Goal: Task Accomplishment & Management: Use online tool/utility

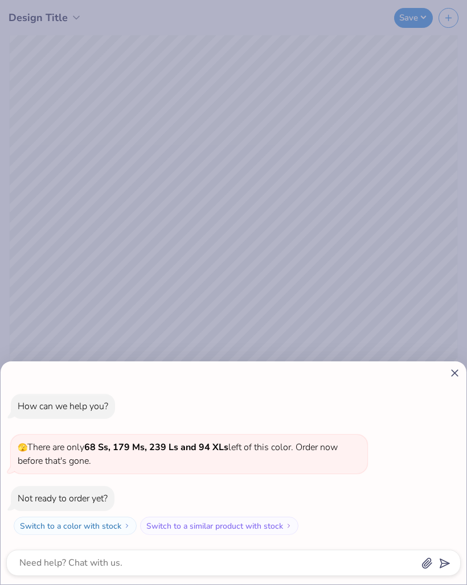
click at [452, 378] on icon at bounding box center [454, 373] width 12 height 12
type textarea "x"
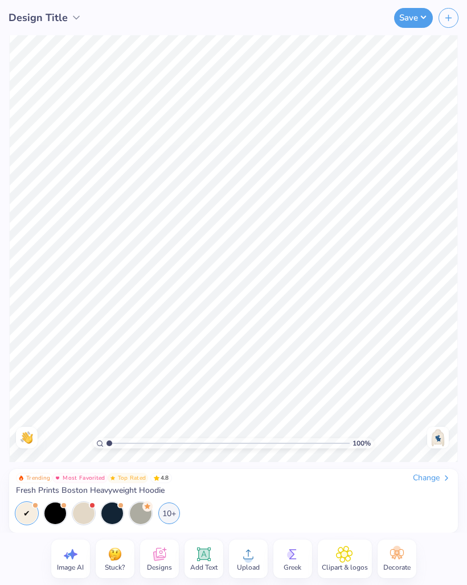
click at [436, 438] on img at bounding box center [438, 438] width 18 height 18
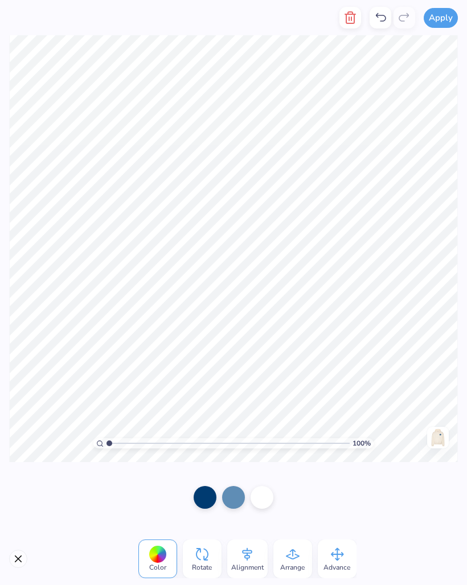
click at [17, 558] on button "Close" at bounding box center [18, 559] width 18 height 18
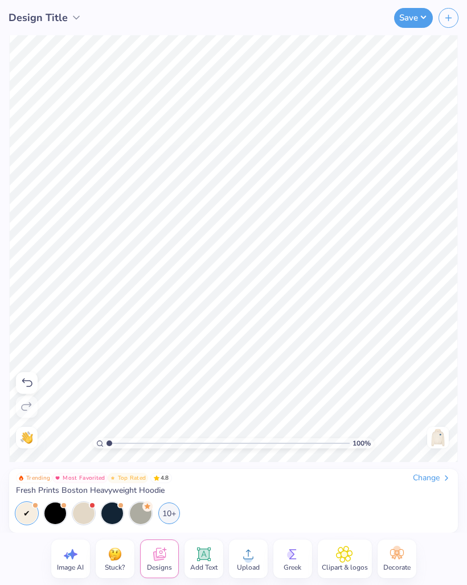
click at [204, 558] on icon at bounding box center [203, 554] width 11 height 11
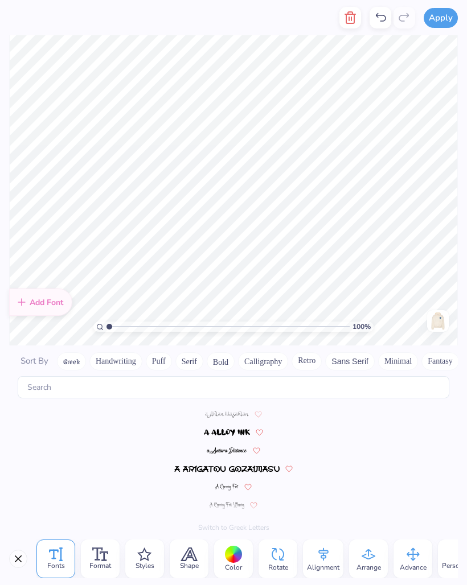
scroll to position [4981, 0]
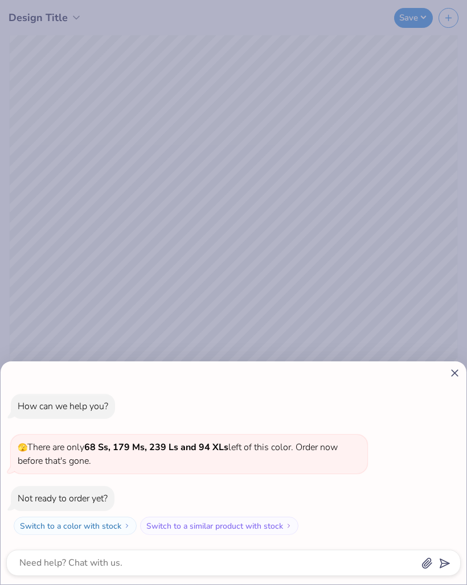
click at [448, 374] on icon at bounding box center [454, 373] width 12 height 12
type textarea "x"
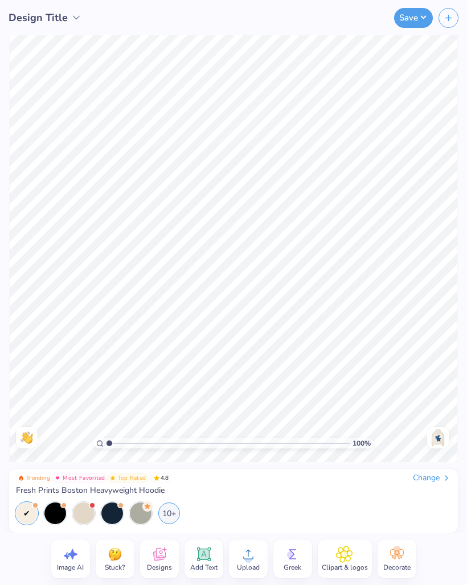
click at [446, 445] on img at bounding box center [438, 438] width 18 height 18
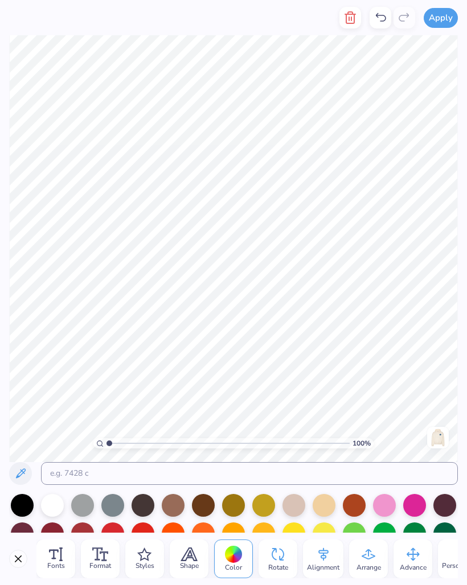
scroll to position [1, 0]
click at [441, 485] on input at bounding box center [249, 473] width 417 height 23
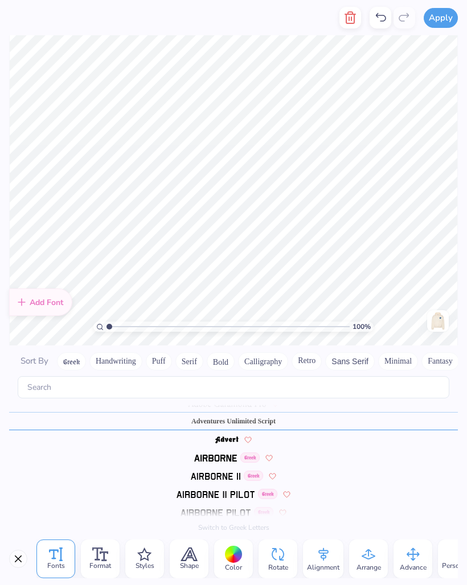
scroll to position [155, 0]
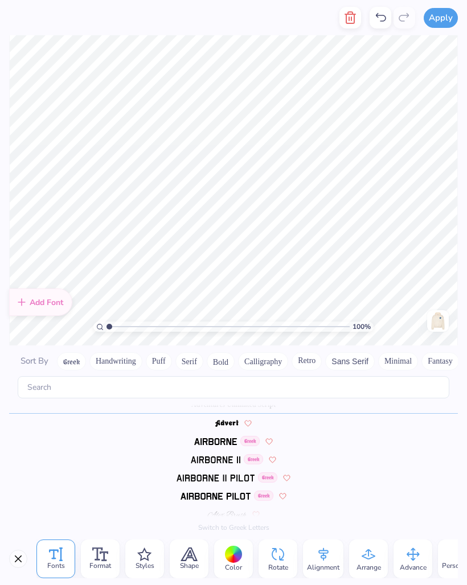
type textarea "ne"
type textarea "e"
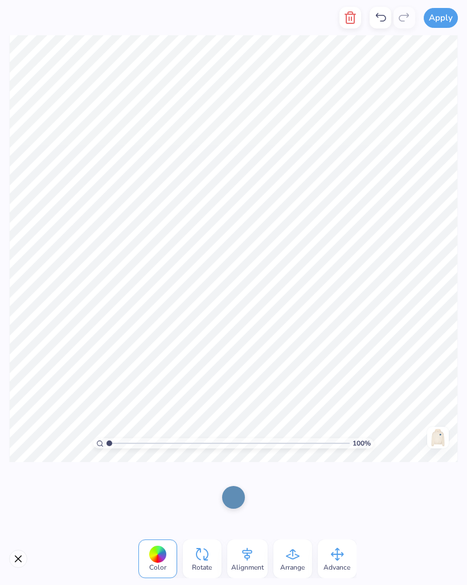
click at [370, 19] on div at bounding box center [380, 18] width 22 height 22
click at [380, 17] on icon at bounding box center [380, 18] width 14 height 14
click at [378, 11] on icon at bounding box center [380, 18] width 14 height 14
click at [381, 14] on icon at bounding box center [380, 18] width 14 height 14
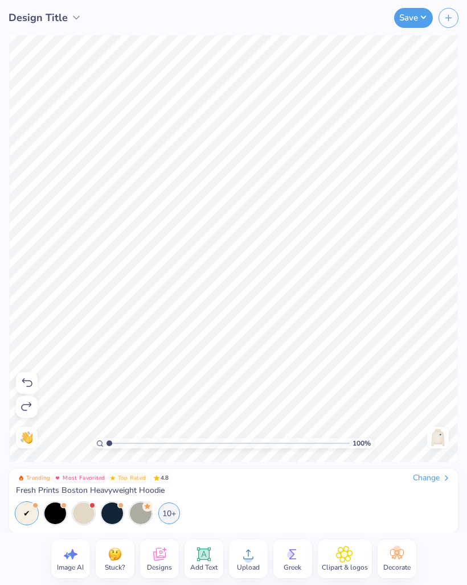
type input "1.17414473634154"
type textarea "x"
type input "1.37432717913506"
type textarea "x"
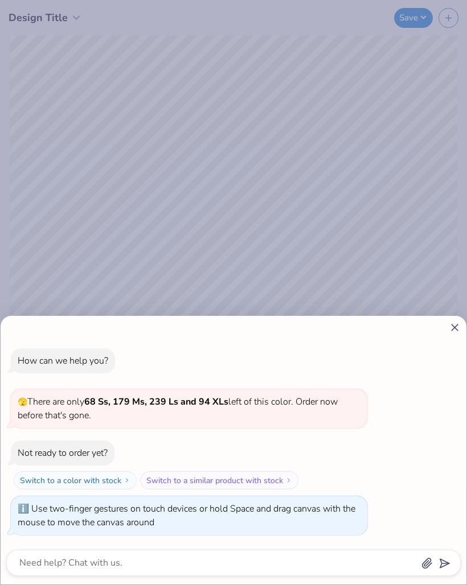
type input "1.98961473939553"
click at [453, 331] on icon at bounding box center [454, 328] width 12 height 12
type textarea "x"
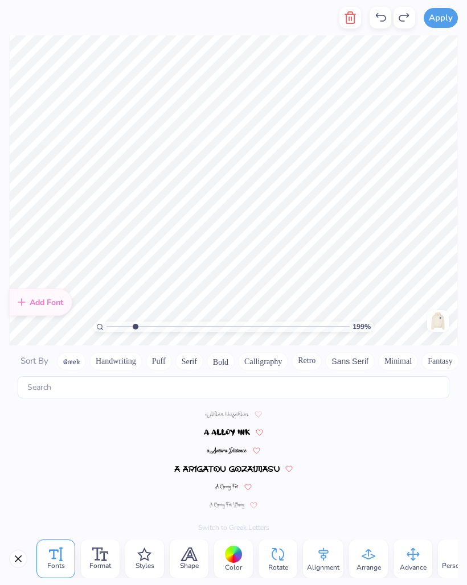
scroll to position [155, 0]
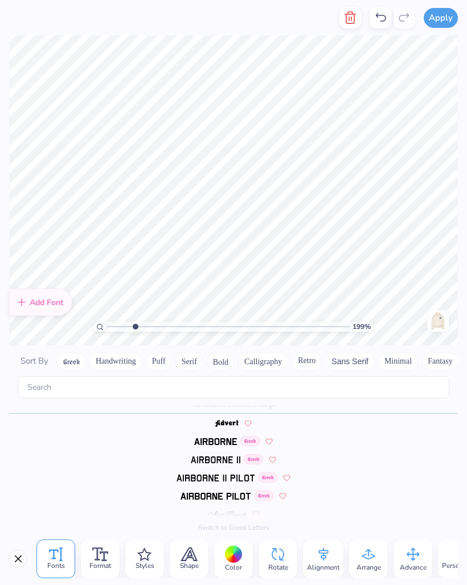
type input "1.98961473939553"
type textarea "e"
type input "1.98961473939553"
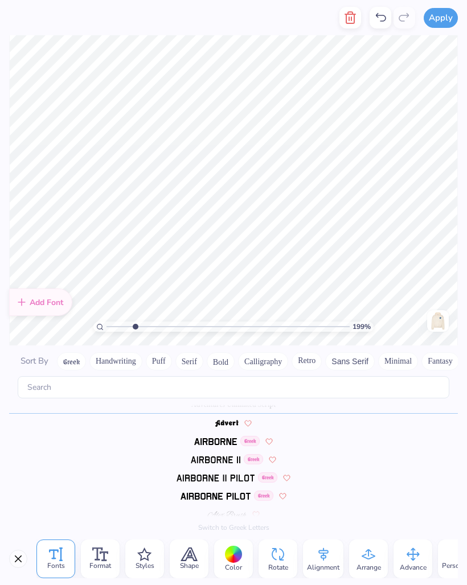
scroll to position [1, 0]
type input "1.98961473939553"
type textarea "S ig"
click at [344, 17] on icon "button" at bounding box center [350, 18] width 14 height 14
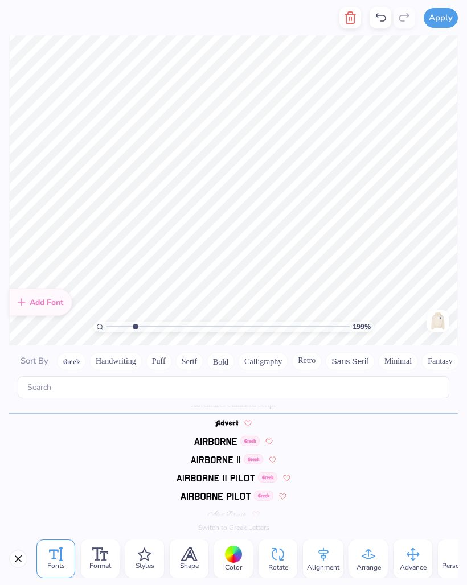
click at [344, 10] on button "button" at bounding box center [350, 18] width 22 height 22
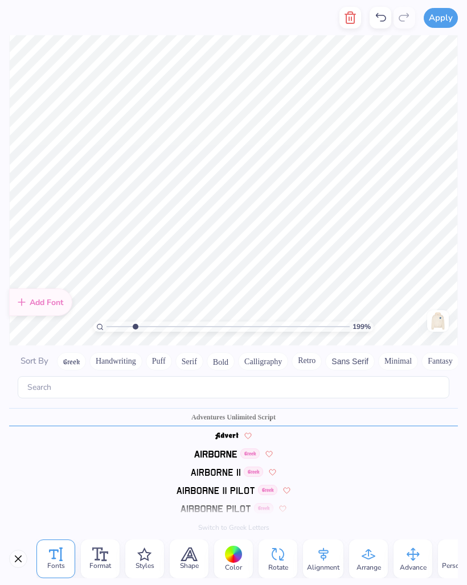
scroll to position [155, 0]
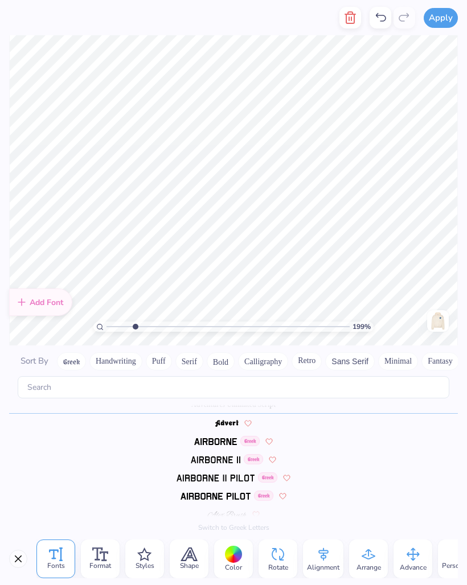
click at [348, 7] on button "button" at bounding box center [350, 18] width 22 height 22
click at [343, 17] on button "button" at bounding box center [350, 18] width 22 height 22
click at [345, 15] on icon "button" at bounding box center [350, 18] width 14 height 14
click at [347, 15] on icon "button" at bounding box center [350, 17] width 8 height 11
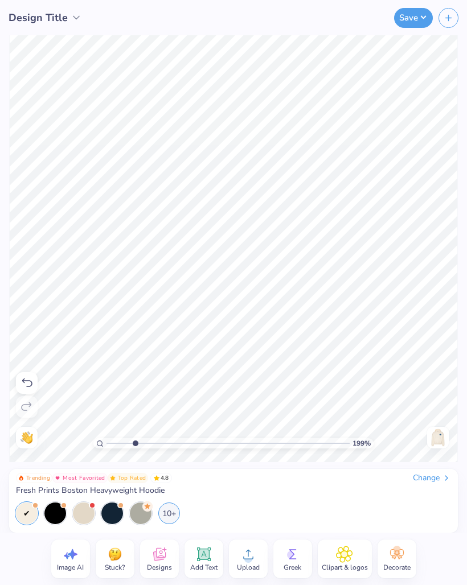
click at [352, 11] on div "Save" at bounding box center [305, 17] width 324 height 35
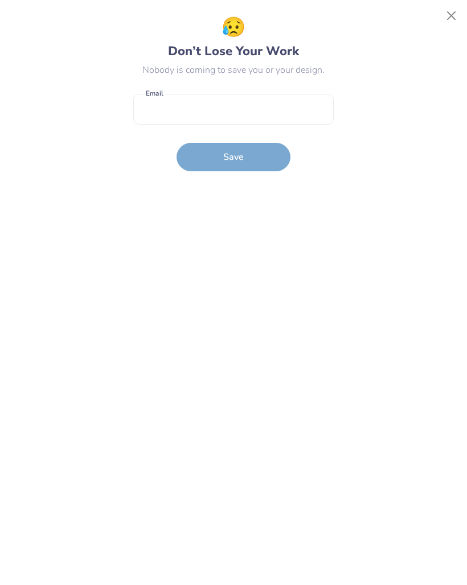
type input "2.2357704465513"
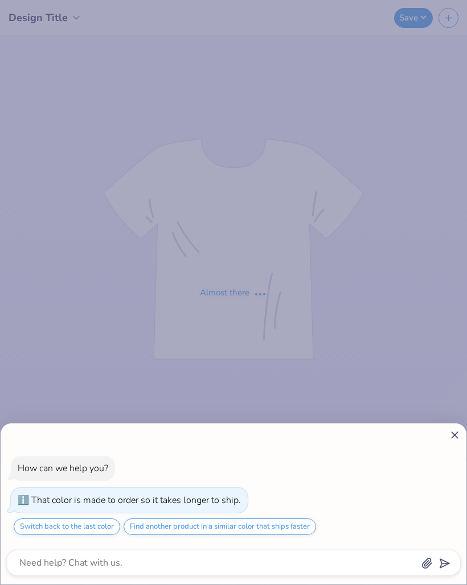
click at [448, 439] on icon at bounding box center [454, 435] width 12 height 12
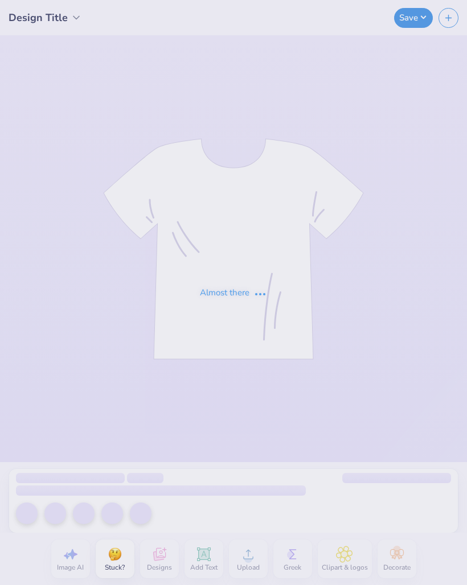
type textarea "x"
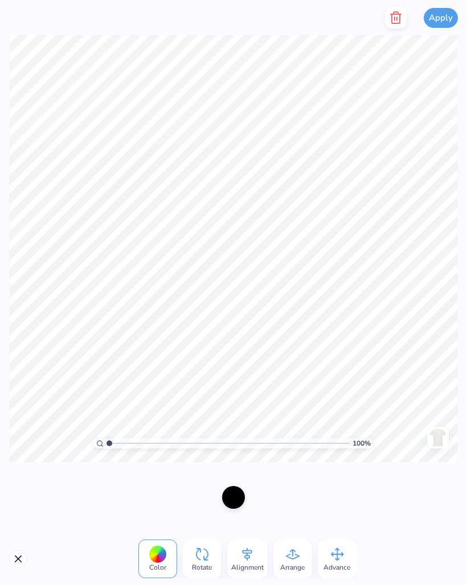
click at [17, 558] on button "Close" at bounding box center [18, 559] width 18 height 18
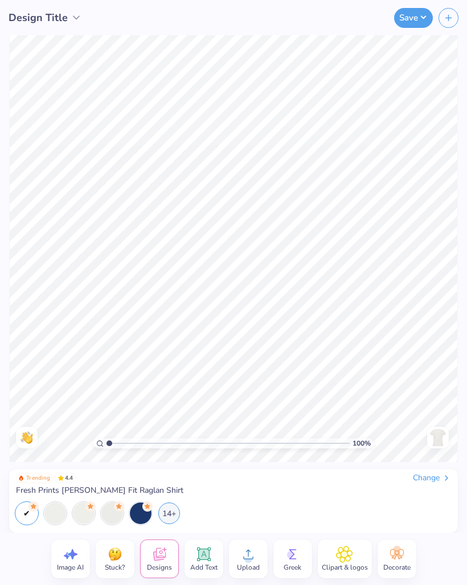
click at [295, 554] on icon at bounding box center [292, 554] width 17 height 17
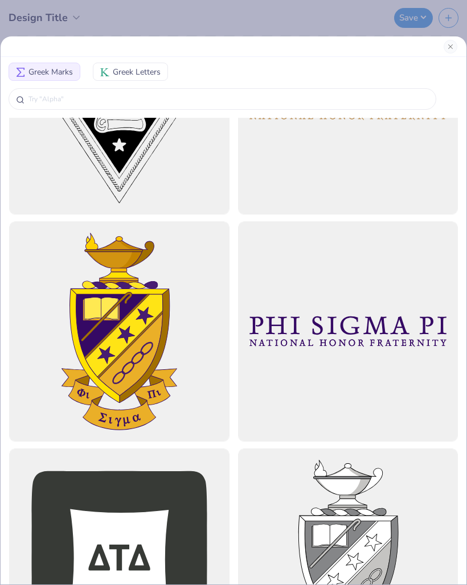
scroll to position [813, 0]
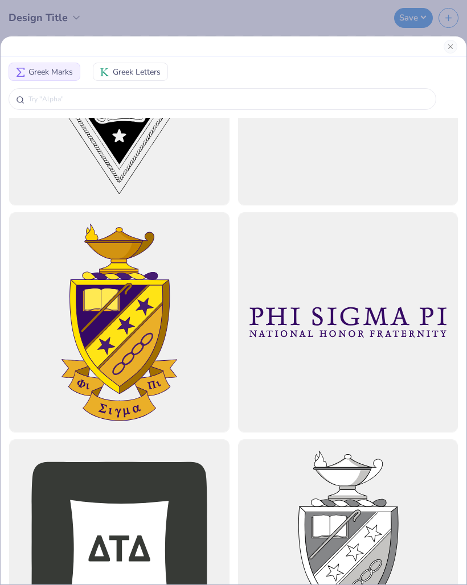
click at [56, 97] on input "text" at bounding box center [227, 98] width 401 height 11
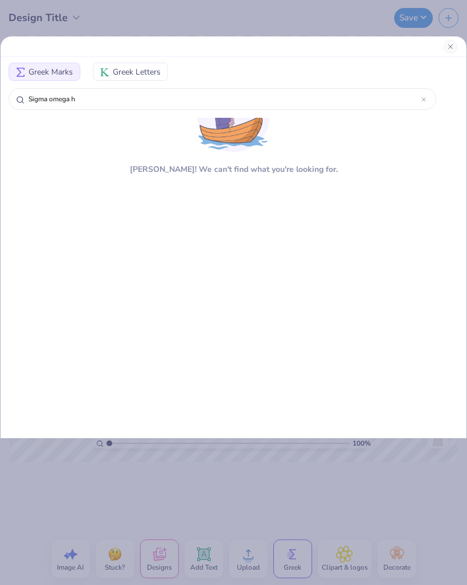
type input "Sigma omega hu"
click at [146, 71] on span "Greek Letters" at bounding box center [137, 72] width 48 height 12
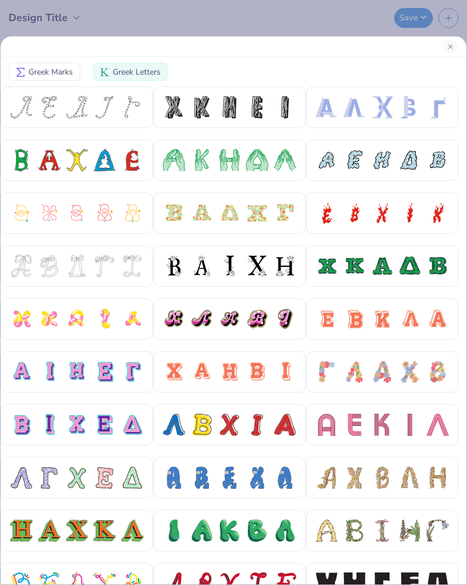
scroll to position [0, 0]
click at [117, 100] on div at bounding box center [76, 107] width 133 height 22
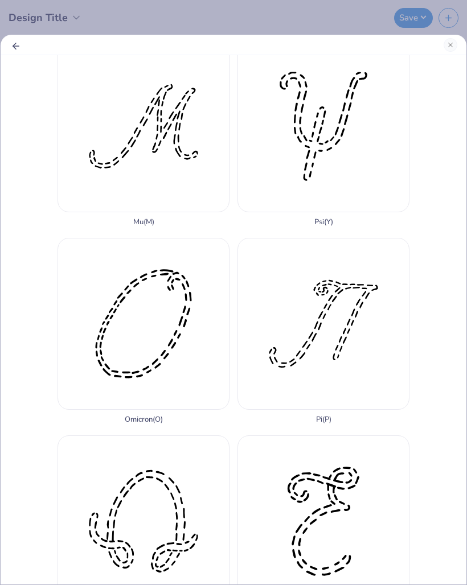
scroll to position [1016, 0]
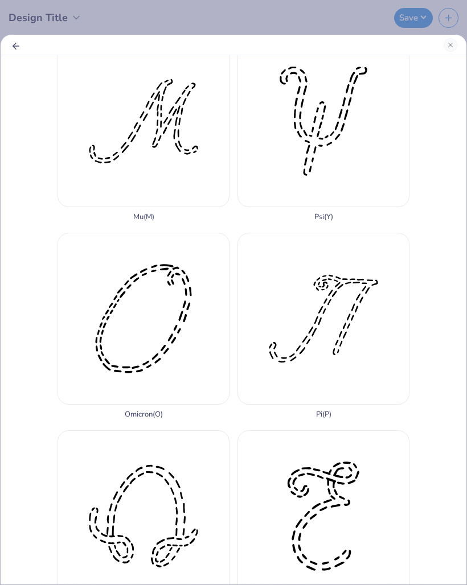
click at [365, 430] on div "Sigma ( S )" at bounding box center [323, 523] width 172 height 186
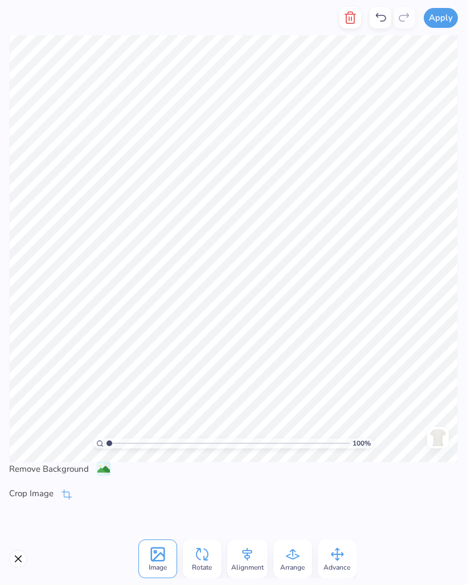
click at [16, 555] on button "Close" at bounding box center [18, 559] width 18 height 18
click at [236, 502] on div at bounding box center [233, 497] width 23 height 23
type input "2.57187150582465"
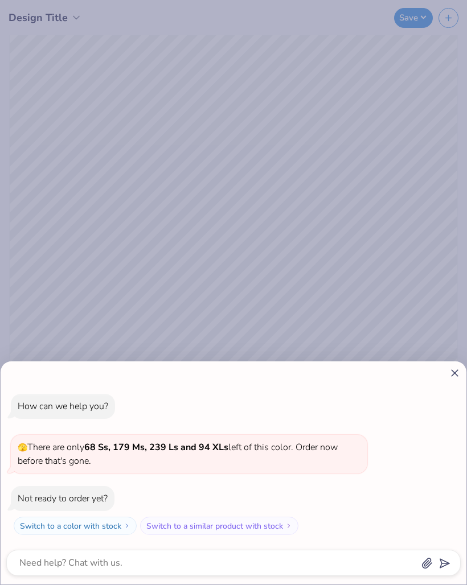
click at [447, 377] on div at bounding box center [233, 373] width 454 height 12
click at [451, 378] on icon at bounding box center [454, 373] width 12 height 12
type textarea "x"
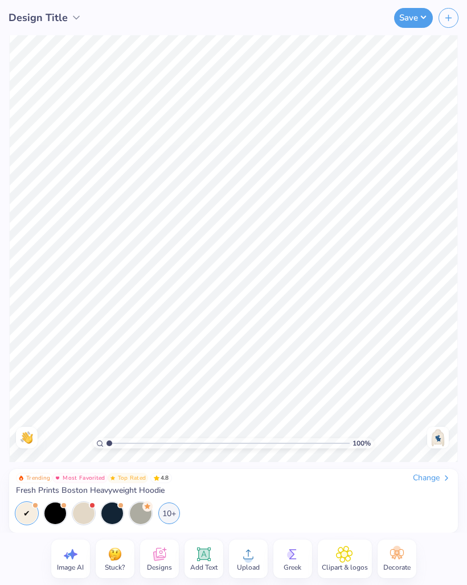
click at [442, 435] on img at bounding box center [438, 438] width 18 height 18
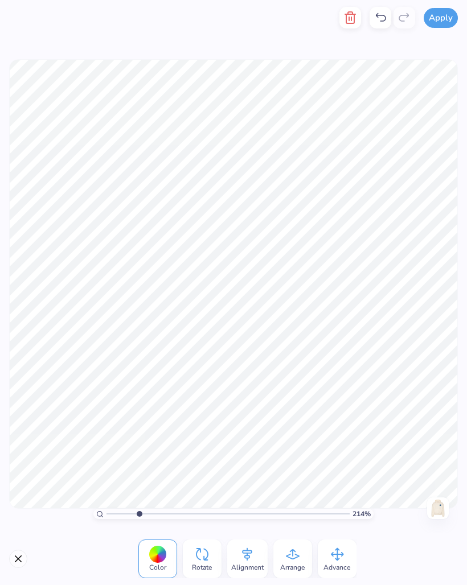
type input "2.1424182352867"
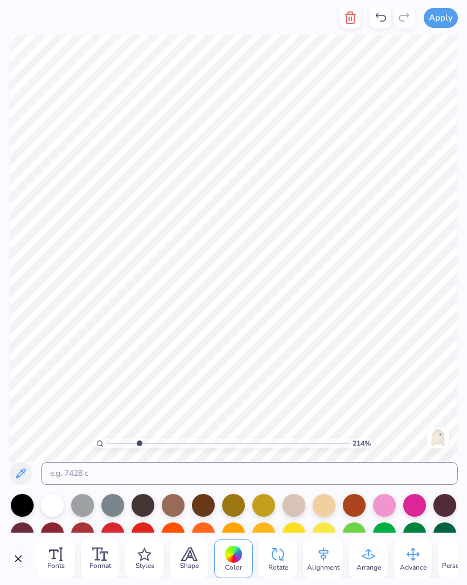
scroll to position [1, 1]
type input "2.1424182352867"
type textarea "sigma"
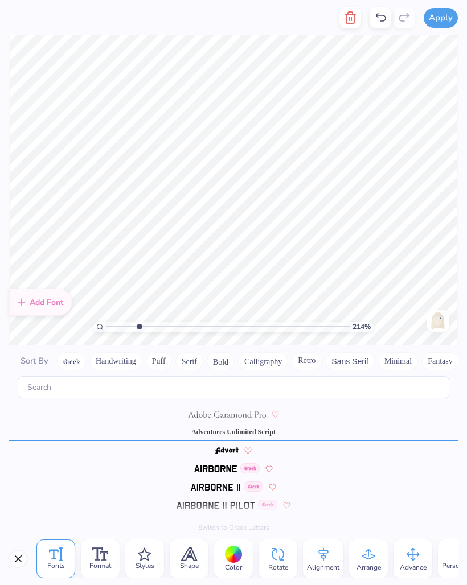
scroll to position [155, 0]
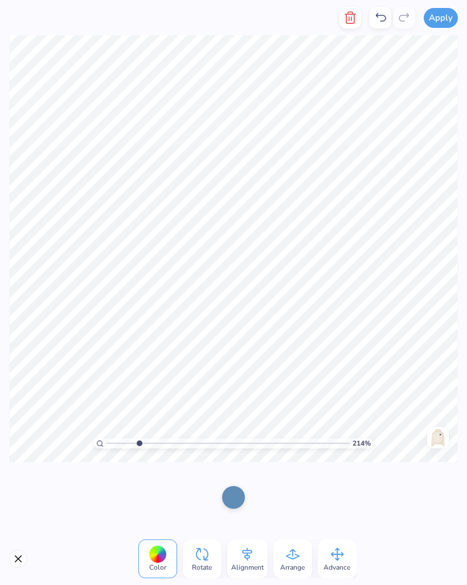
click at [378, 14] on icon at bounding box center [380, 18] width 14 height 14
click at [380, 19] on icon at bounding box center [380, 18] width 14 height 14
click at [406, 18] on icon at bounding box center [404, 18] width 14 height 14
click at [403, 25] on div at bounding box center [404, 18] width 22 height 22
click at [380, 17] on icon at bounding box center [380, 18] width 14 height 14
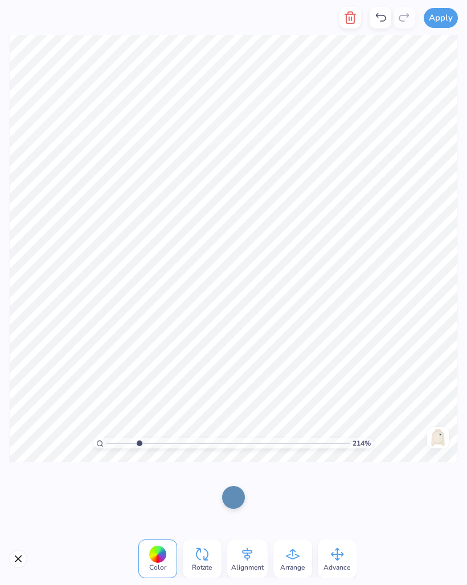
click at [375, 16] on icon at bounding box center [380, 18] width 14 height 14
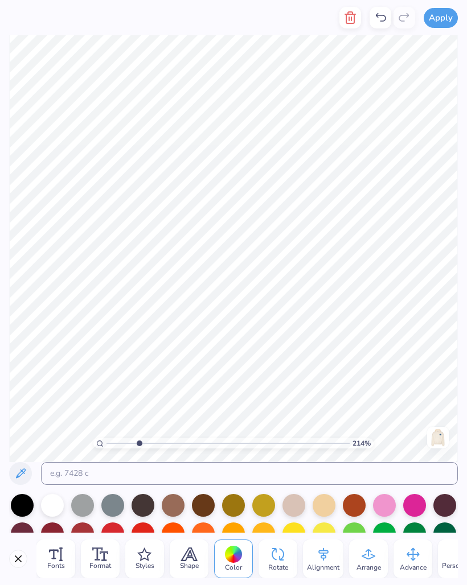
type input "2.1424182352867"
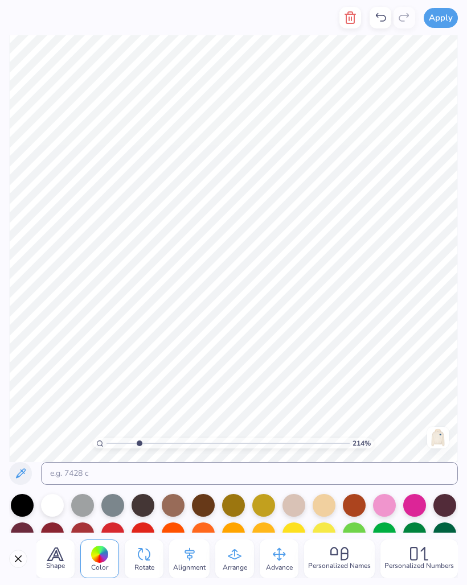
scroll to position [0, 0]
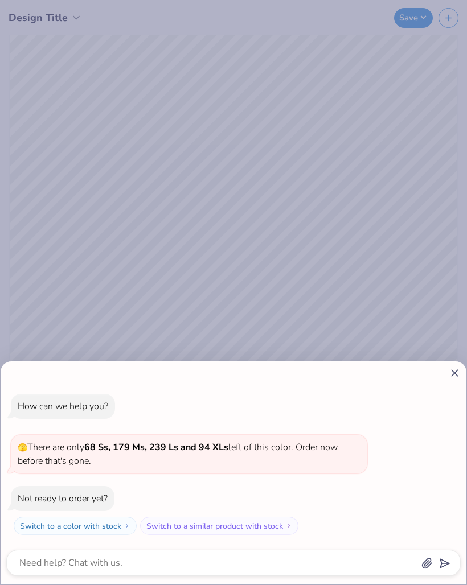
click at [450, 369] on icon at bounding box center [454, 373] width 12 height 12
type textarea "x"
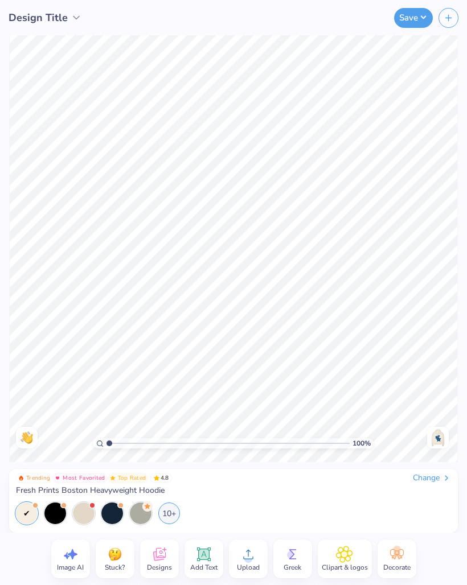
click at [440, 435] on img at bounding box center [438, 438] width 18 height 18
click at [209, 556] on icon at bounding box center [203, 554] width 14 height 14
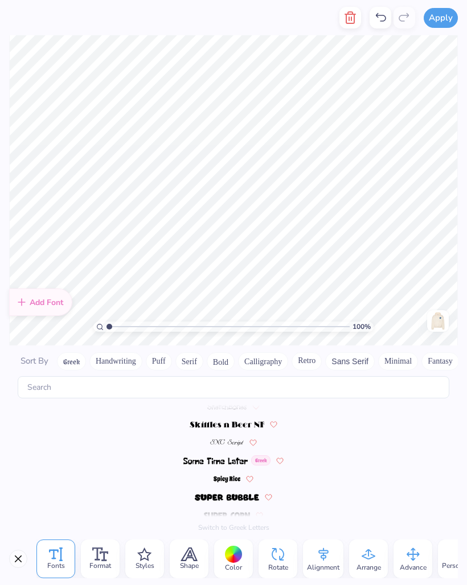
scroll to position [0, 1]
click at [349, 20] on icon "button" at bounding box center [350, 18] width 14 height 14
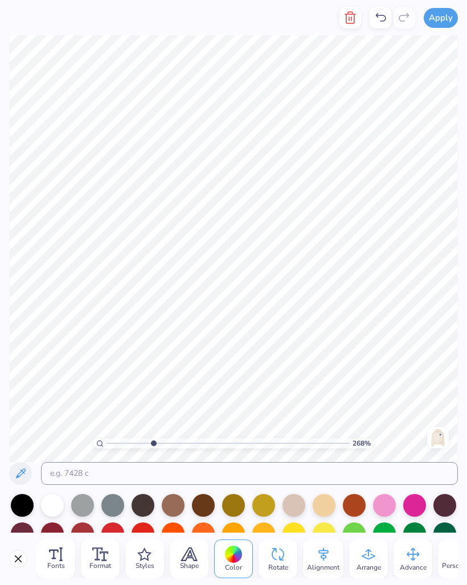
scroll to position [0, 0]
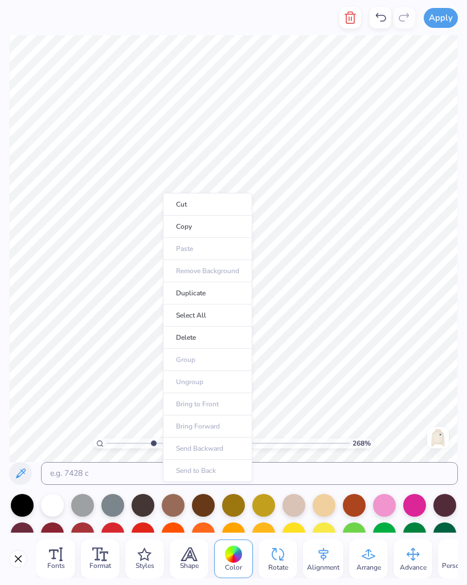
click at [203, 224] on li "Copy" at bounding box center [207, 227] width 89 height 22
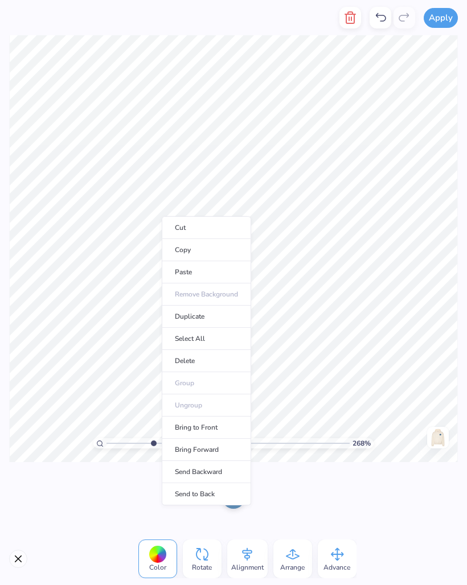
click at [199, 270] on li "Paste" at bounding box center [206, 272] width 89 height 22
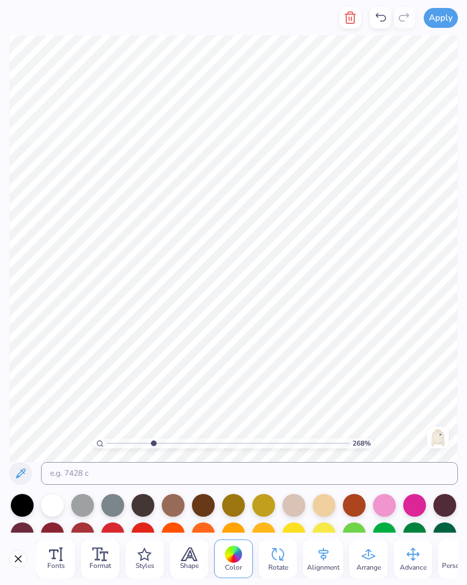
type input "2.67748662632496"
type textarea "Sig"
type input "2.67748662632496"
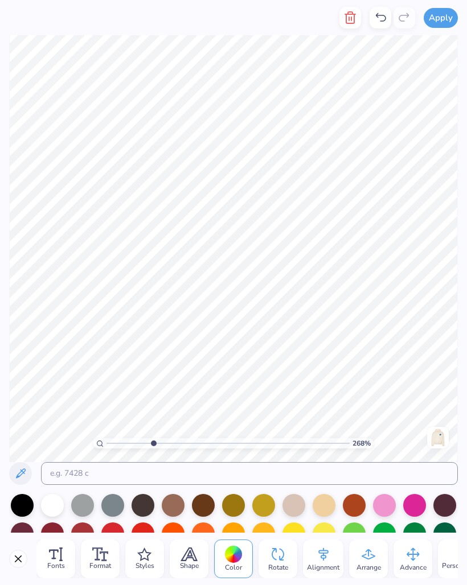
type textarea "Sigma"
type input "2.67748662632496"
type textarea "omega"
type input "2.67748662632496"
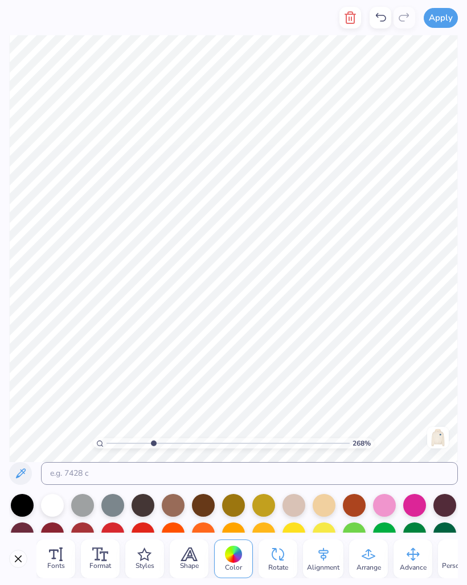
scroll to position [1, 0]
click at [192, 508] on div at bounding box center [203, 505] width 23 height 23
type textarea "n"
type textarea "Nu"
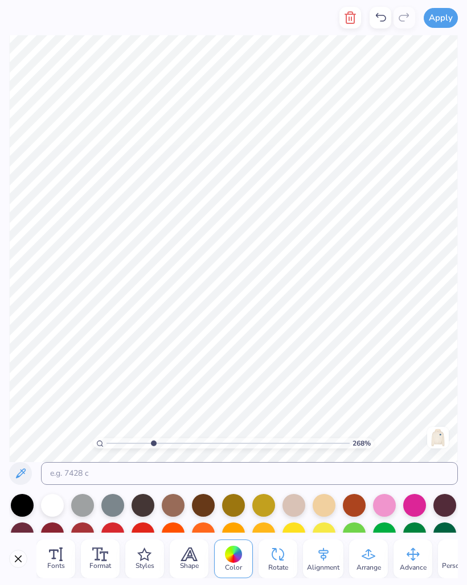
type input "2.67748662632496"
type textarea "Omega"
click at [49, 504] on div at bounding box center [52, 505] width 23 height 23
click at [55, 502] on div at bounding box center [52, 505] width 23 height 23
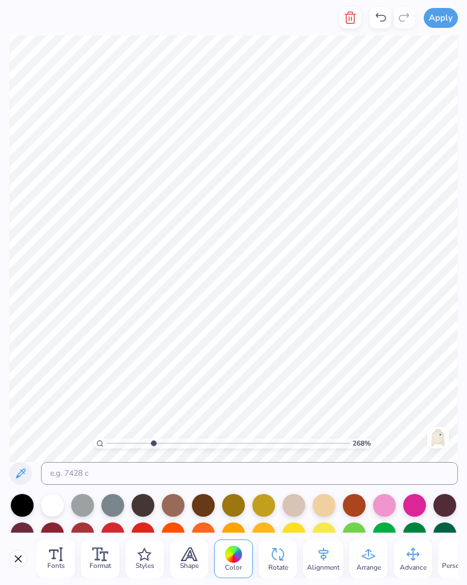
type input "2.67748662632496"
type textarea "1"
type textarea "96"
type input "2.67748662632496"
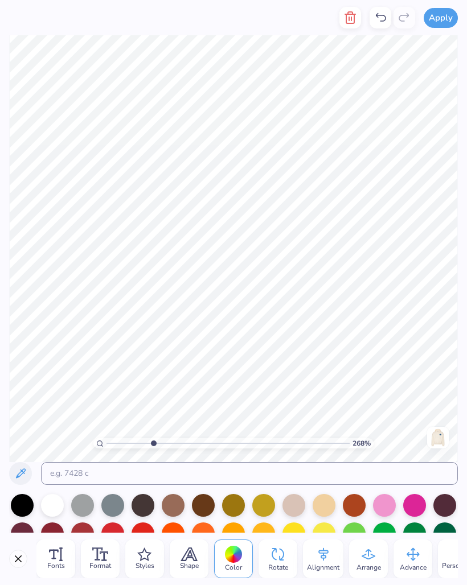
scroll to position [1, 1]
type textarea "se"
type input "2.67748662632496"
type textarea "s"
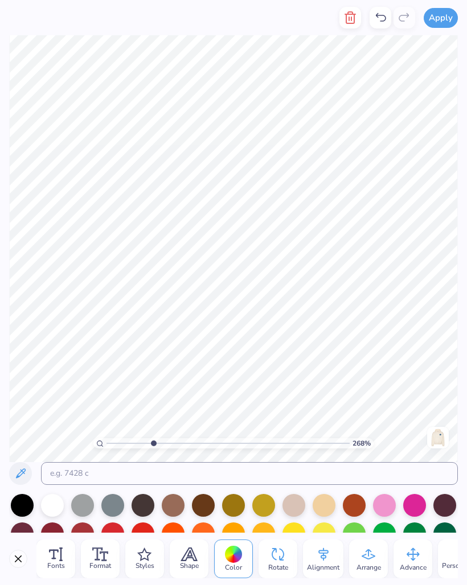
scroll to position [1, 2]
type textarea "pocket full"
type input "2.67748662632496"
type textarea "ofs"
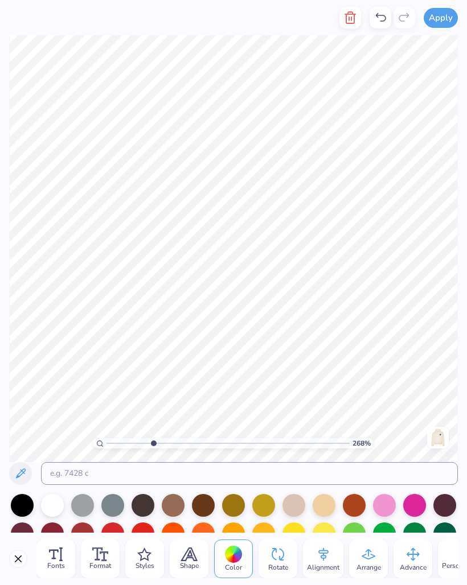
scroll to position [1, 0]
type input "2.67748662632496"
type textarea "of"
type input "2.67748662632496"
click at [192, 510] on div at bounding box center [203, 505] width 23 height 23
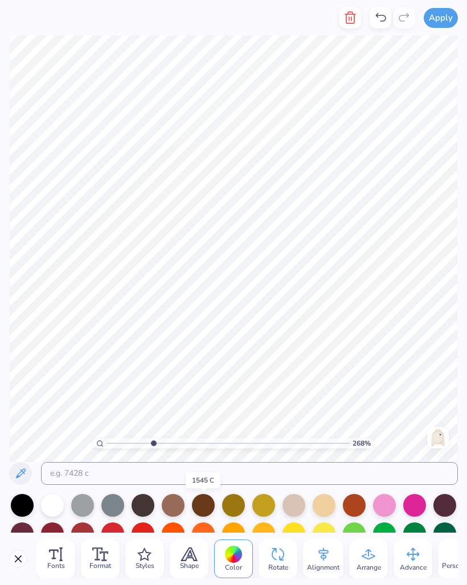
click at [192, 510] on div at bounding box center [203, 505] width 23 height 23
type textarea "o"
type textarea "sunshine"
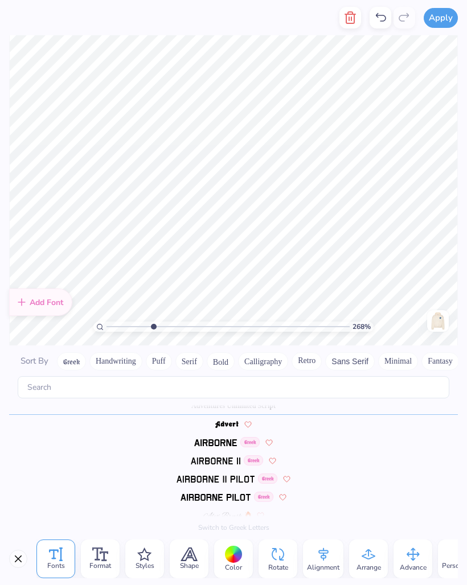
scroll to position [155, 0]
click at [240, 555] on div at bounding box center [234, 555] width 18 height 18
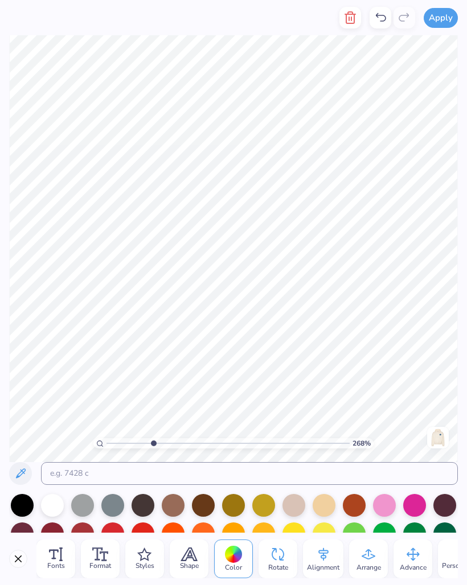
click at [51, 506] on div at bounding box center [52, 505] width 23 height 23
click at [155, 440] on input "range" at bounding box center [227, 443] width 243 height 10
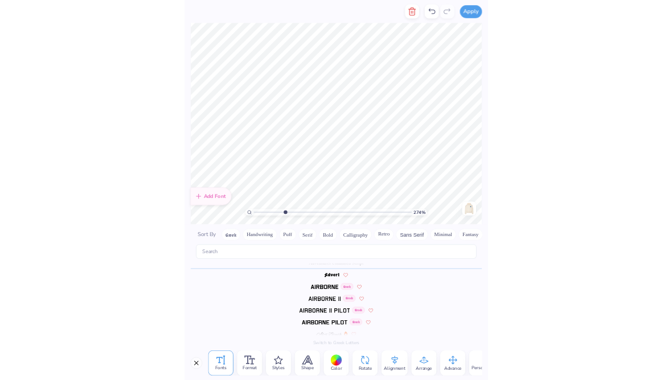
scroll to position [1, 2]
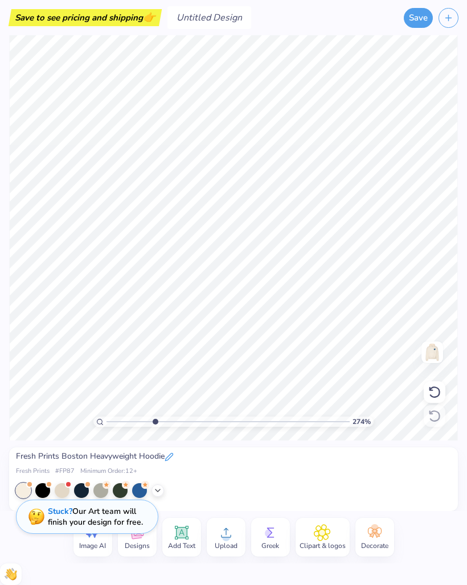
type input "1"
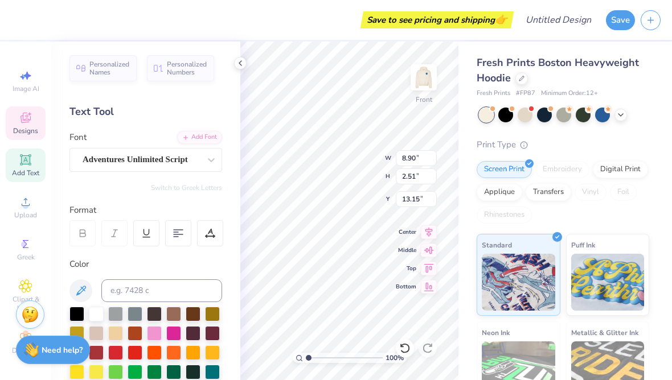
type input "13.49"
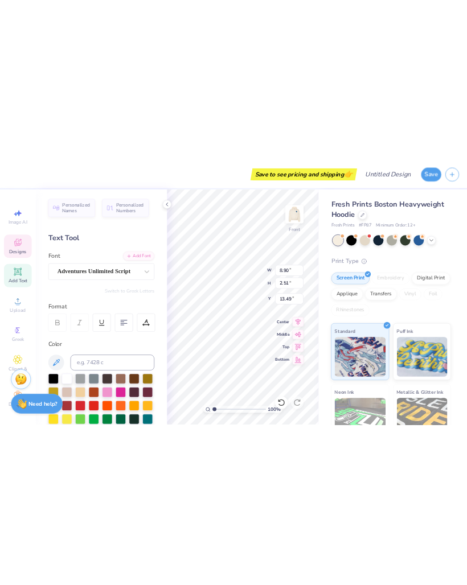
scroll to position [0, 2]
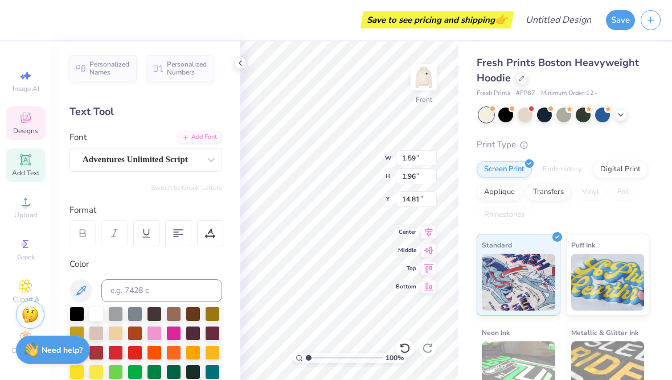
type input "8.90"
type input "2.51"
type input "13.49"
type input "6.40"
type input "1.81"
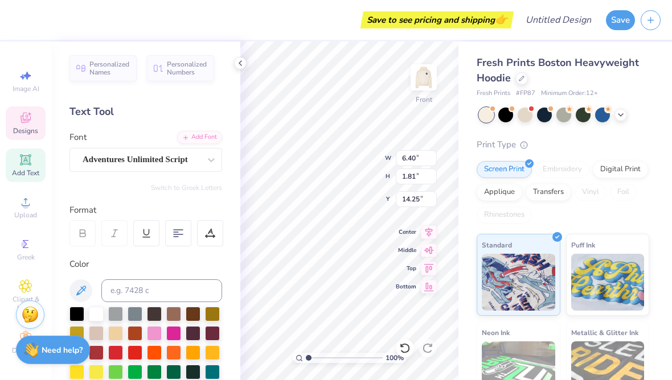
type input "12.94"
type input "4.76"
type input "1.29"
type input "16.77"
type input "6.40"
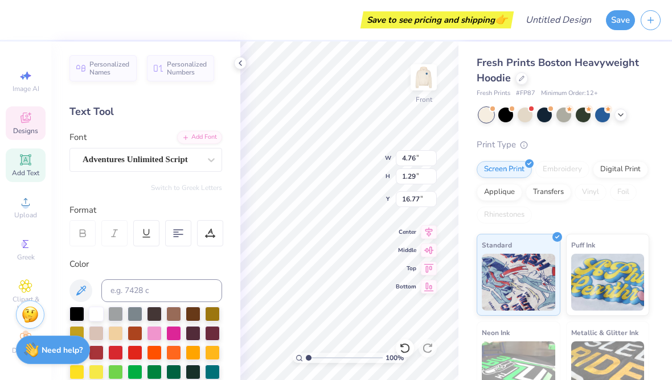
type input "1.81"
type input "12.94"
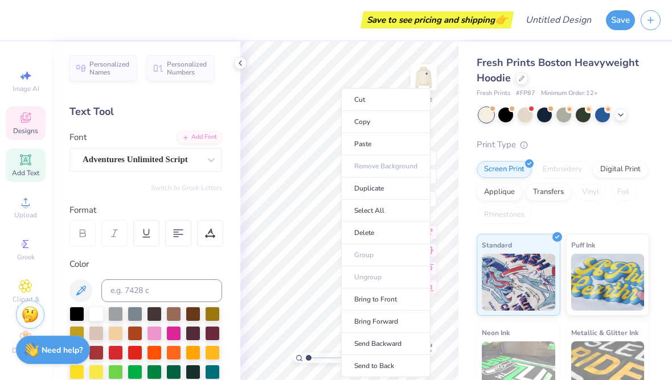
type input "6.03"
type input "3.02"
type input "12.48"
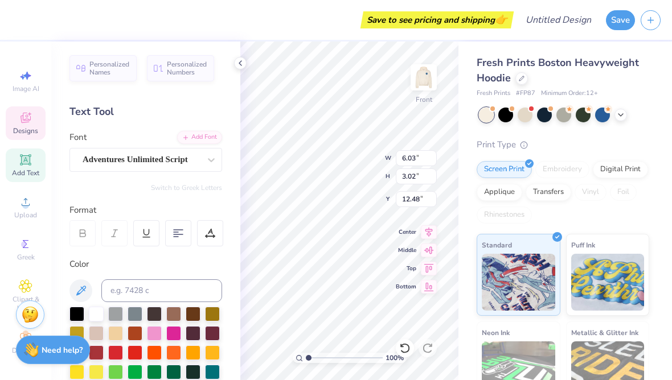
type input "4.95"
type input "2.48"
type input "12.81"
type input "5.29"
type input "1.31"
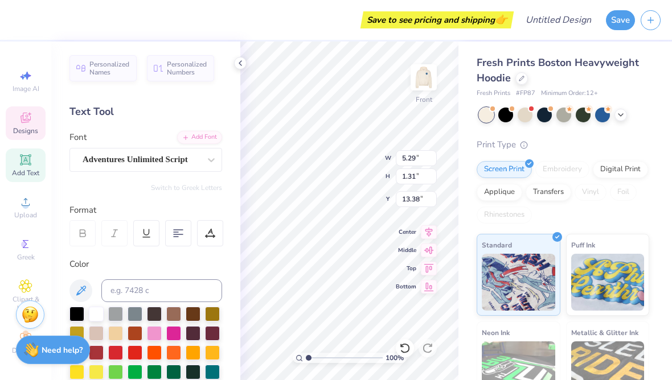
type input "13.44"
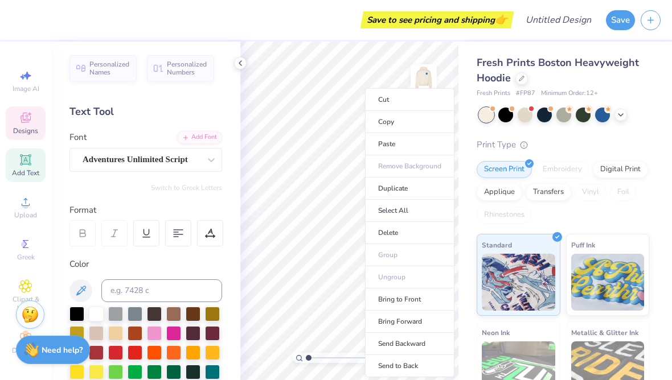
type input "1.16"
type input "1.43"
type input "14.79"
type input "14.75"
type input "9.82"
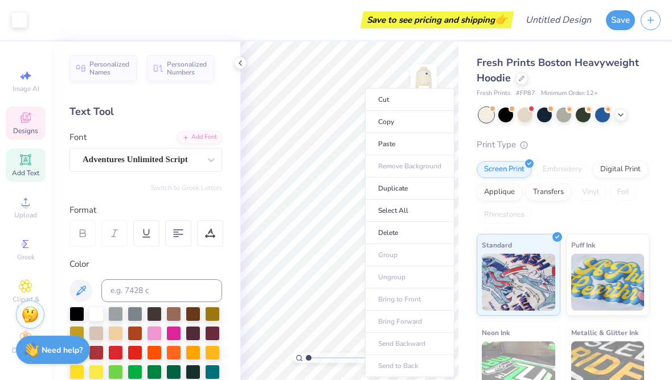
type input "9.56"
type input "10.54"
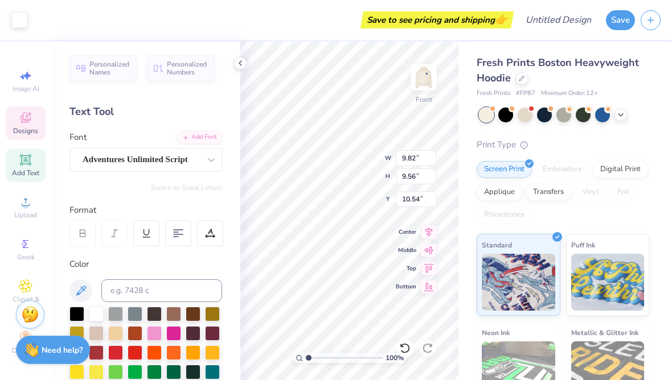
type input "1.16"
type input "1.43"
type input "14.75"
type input "5.29"
type input "1.31"
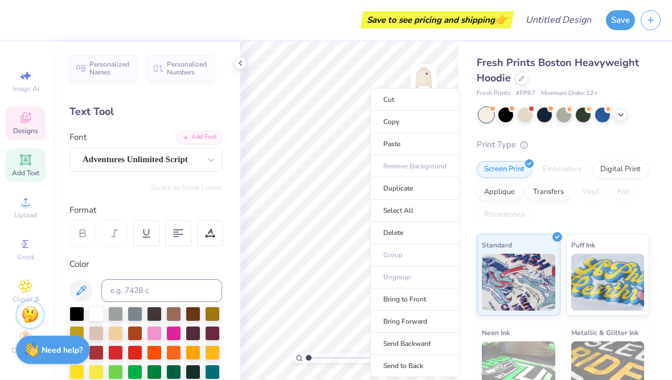
type input "14.09"
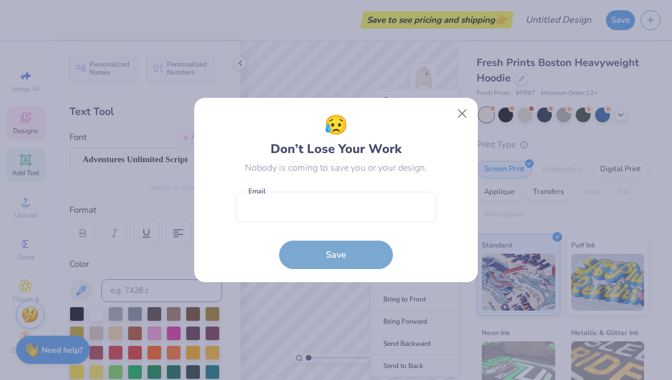
click at [456, 116] on button "Close" at bounding box center [462, 114] width 22 height 22
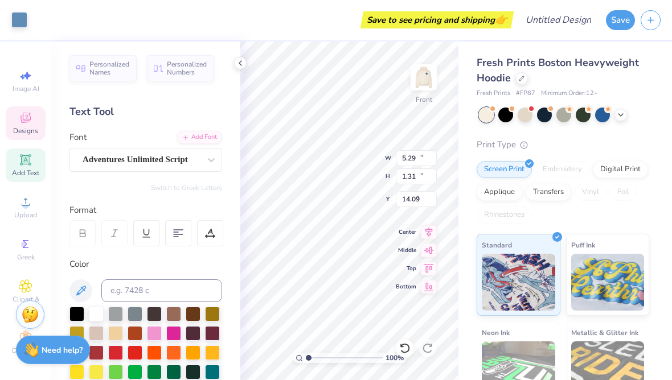
type input "10.58"
type input "10.32"
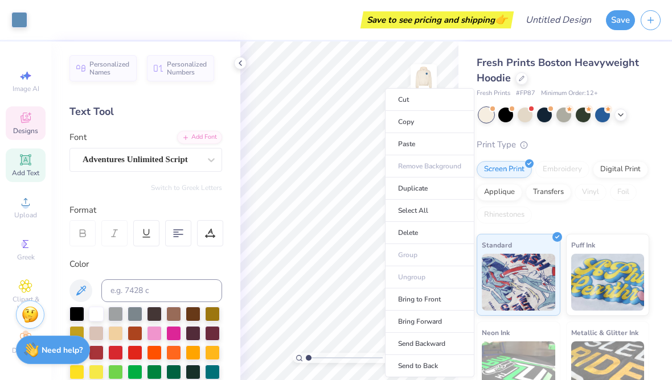
type input "10.24"
click at [240, 67] on icon at bounding box center [240, 63] width 9 height 9
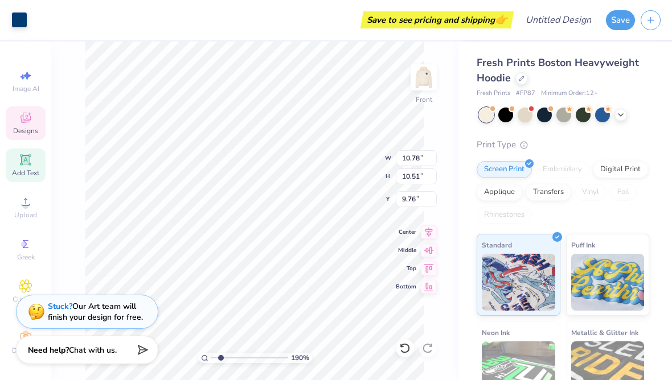
type input "1.89511916257871"
type input "9.50"
click at [406, 345] on icon at bounding box center [404, 348] width 11 height 11
type input "1.89511916257871"
type input "9.76"
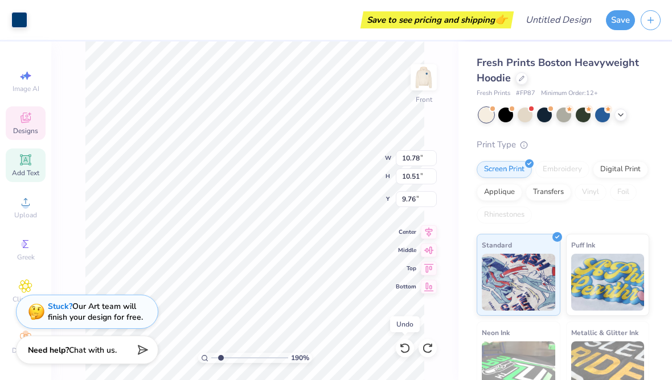
click at [404, 351] on icon at bounding box center [404, 348] width 11 height 11
click at [401, 349] on icon at bounding box center [404, 348] width 11 height 11
type input "1.89511916257871"
type input "9.50"
click at [406, 346] on icon at bounding box center [404, 348] width 11 height 11
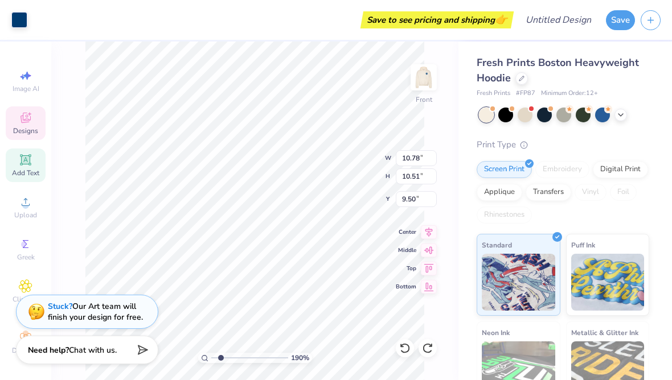
type input "1.89511916257871"
type input "9.76"
type input "1.89511916257871"
type input "10.58"
type input "10.32"
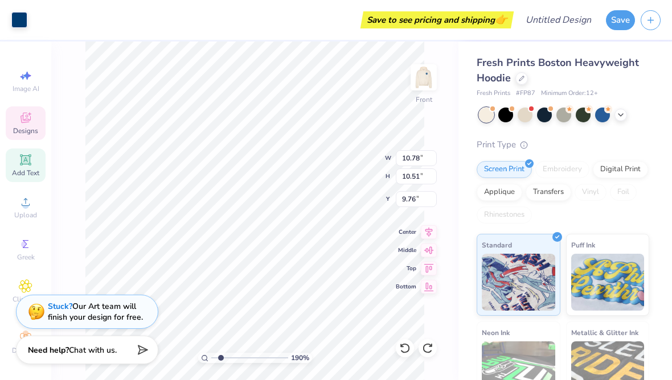
type input "9.78"
type input "1.89511916257871"
type input "10.78"
type input "10.51"
type input "9.76"
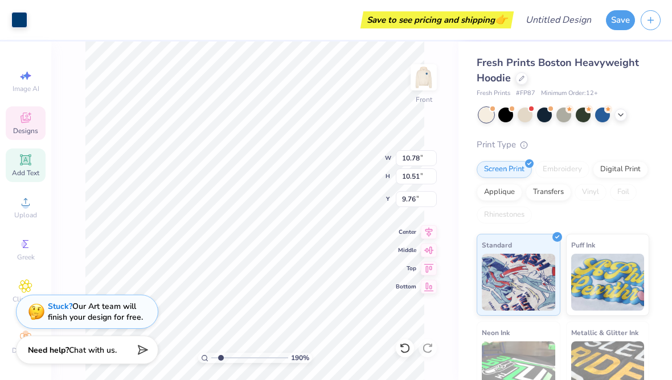
type input "1.89511916257871"
type input "9.50"
click at [397, 351] on div at bounding box center [405, 348] width 18 height 18
type input "1.89511916257871"
type input "9.76"
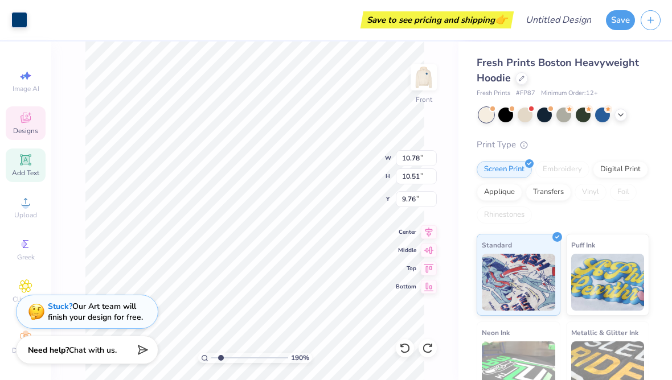
click at [402, 348] on icon at bounding box center [404, 348] width 11 height 11
click at [405, 346] on icon at bounding box center [404, 348] width 11 height 11
click at [403, 347] on icon at bounding box center [402, 345] width 2 height 2
click at [405, 351] on icon at bounding box center [404, 348] width 11 height 11
click at [406, 351] on icon at bounding box center [404, 348] width 11 height 11
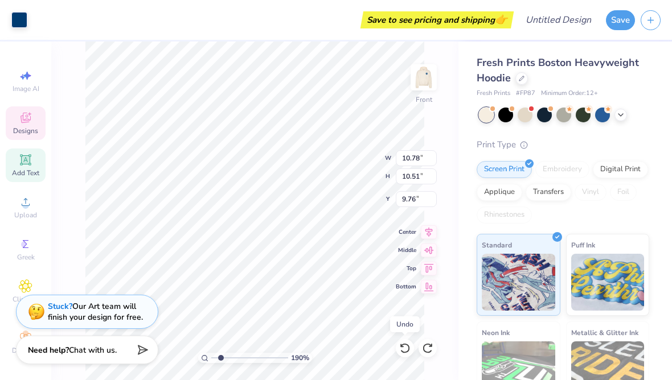
click at [403, 349] on icon at bounding box center [404, 348] width 11 height 11
type input "1.89511916257871"
type input "5.29"
type input "1.31"
type input "13.44"
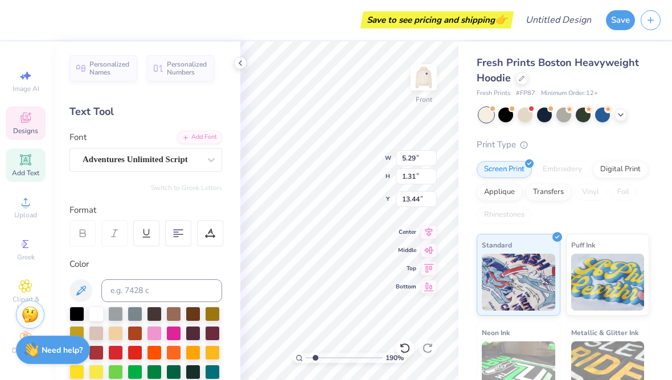
type input "1.89511916257871"
type input "13.72"
type input "1.89511916257871"
type input "4.97"
type input "2.44"
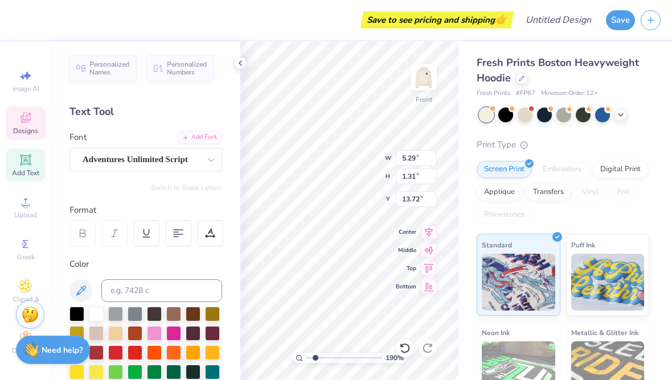
type input "13.17"
type input "1.89511916257871"
type input "5.32"
type input "1.17"
type input "13.68"
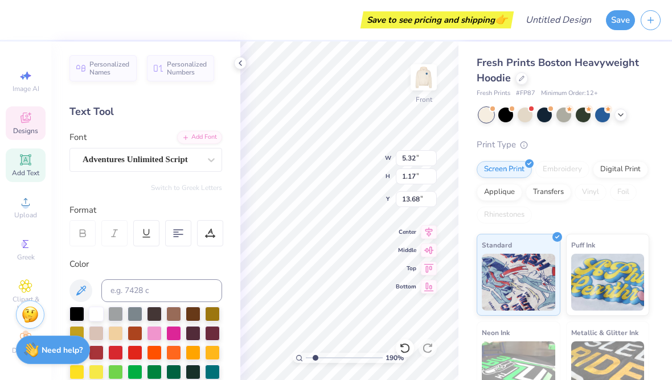
type input "1.89511916257871"
type input "6.54"
type input "1.44"
type input "13.65"
type input "1.89511916257871"
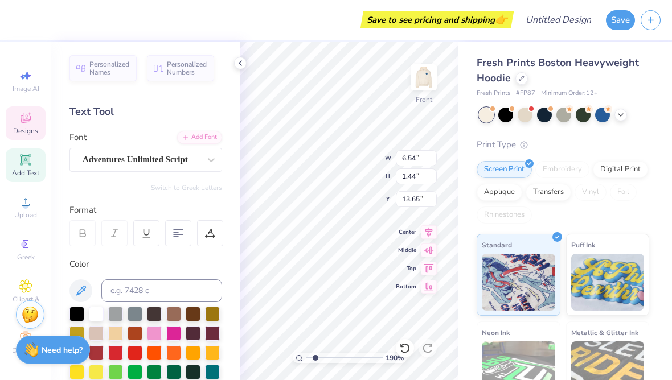
type input "13.31"
type input "1.89511916257871"
type input "10.78"
type input "10.51"
type input "9.76"
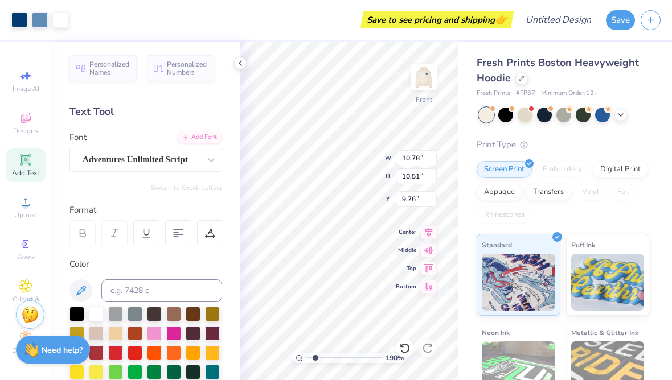
type input "1.89511916257871"
type input "9.73"
type input "1.89511916257871"
type input "9.50"
click at [238, 64] on icon at bounding box center [240, 63] width 9 height 9
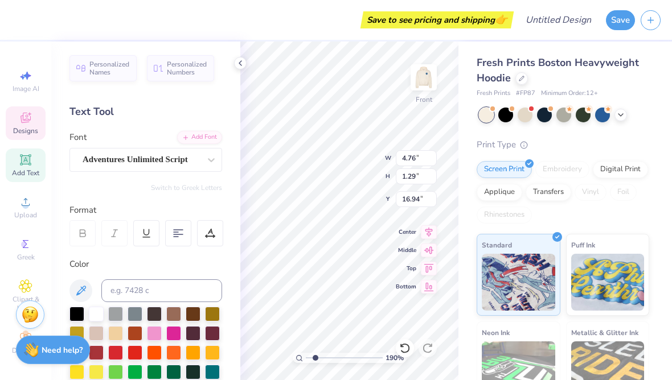
type input "1.89511916257871"
type input "16.46"
click at [242, 66] on icon at bounding box center [240, 63] width 9 height 9
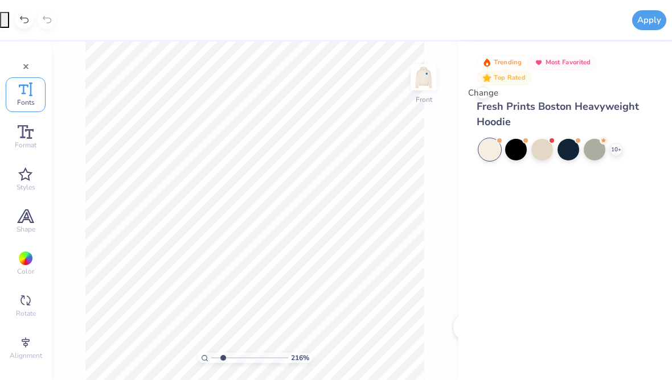
type input "1"
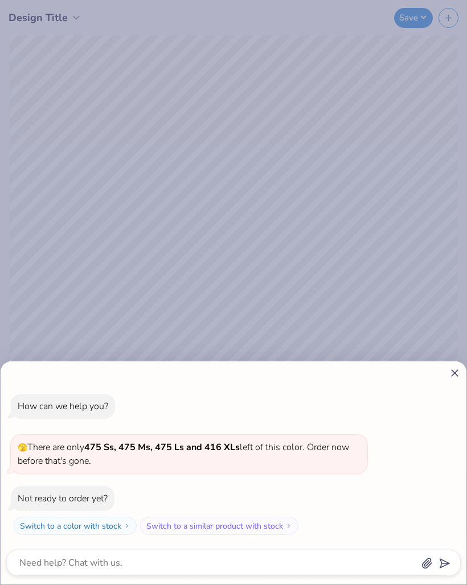
click at [449, 377] on icon at bounding box center [454, 373] width 12 height 12
type textarea "x"
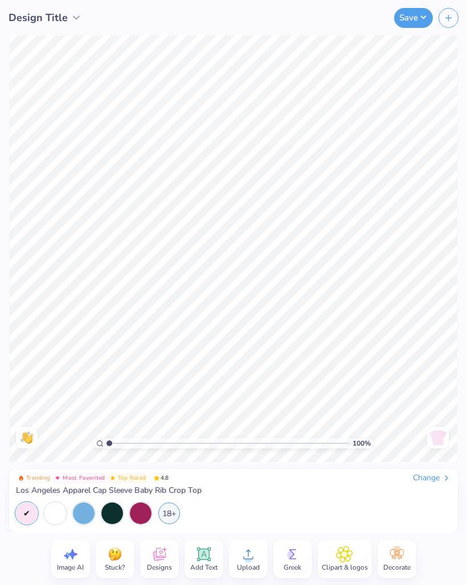
click at [296, 557] on icon at bounding box center [292, 554] width 17 height 17
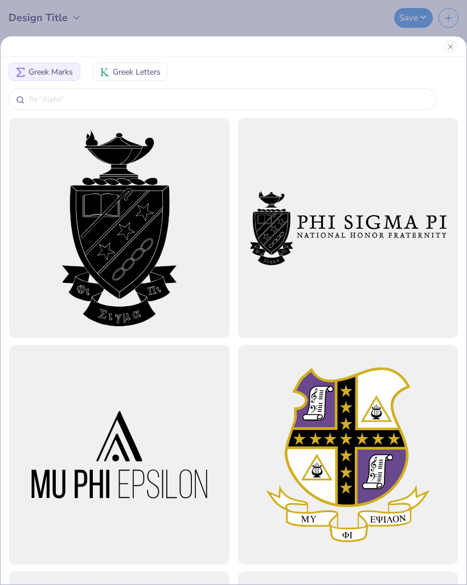
click at [119, 71] on span "Greek Letters" at bounding box center [137, 72] width 48 height 12
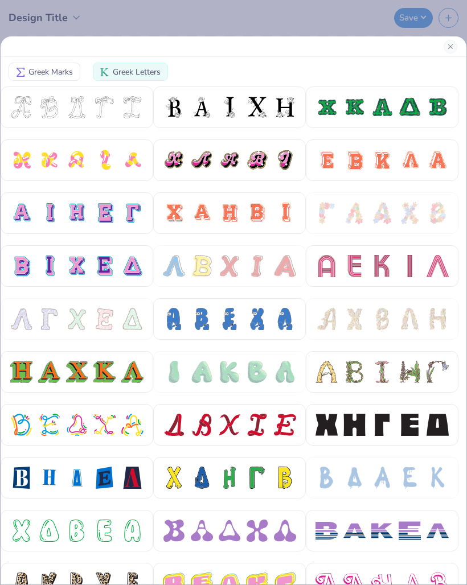
scroll to position [69, 0]
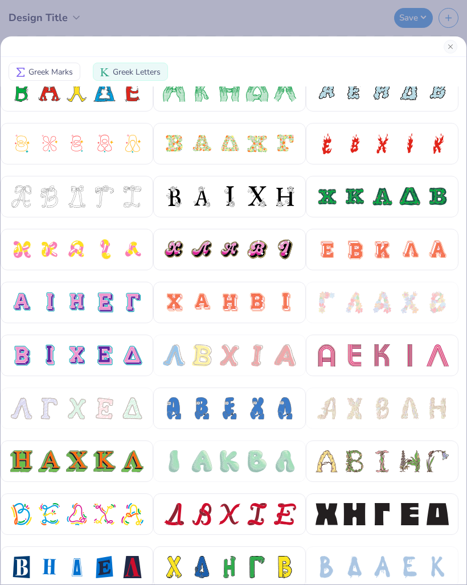
click at [452, 43] on button "Close" at bounding box center [450, 47] width 14 height 14
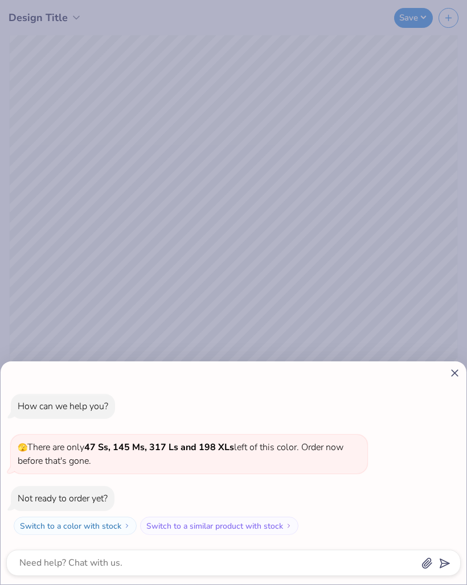
click at [455, 375] on icon at bounding box center [454, 373] width 12 height 12
type textarea "x"
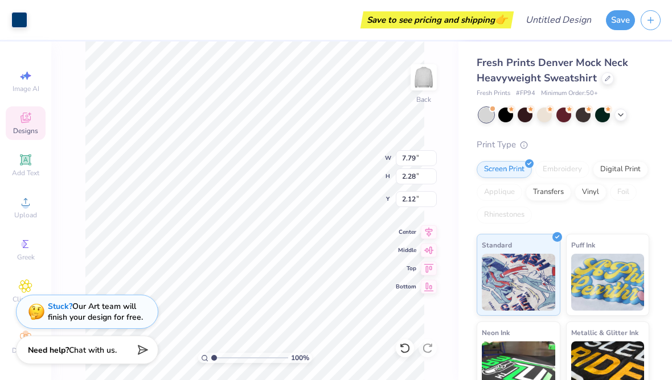
type input "8.00"
type input "2.55"
type input "2.00"
type input "8.00"
type input "2.55"
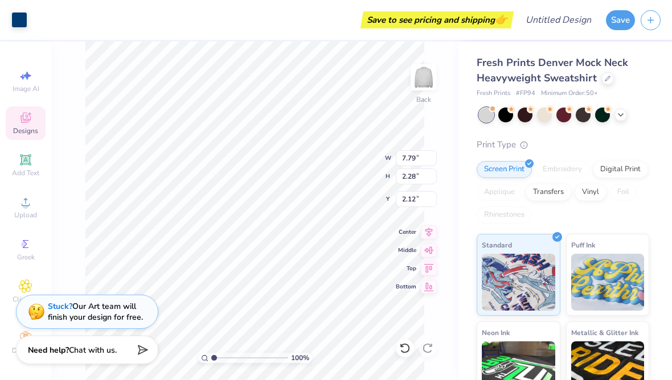
type input "2.00"
type input "7.79"
type input "2.28"
type input "2.12"
type input "7.73"
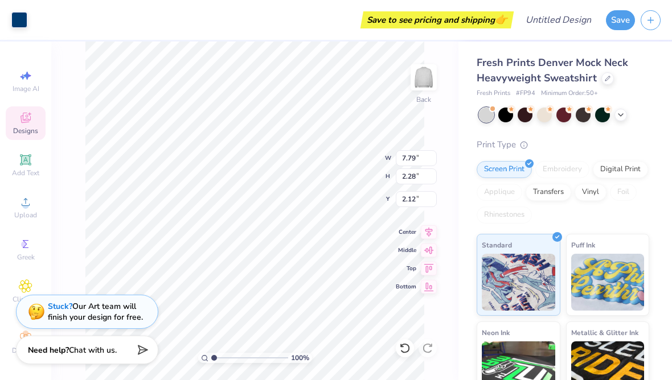
type input "2.26"
type input "2.14"
type input "13.59"
